Goal: Check status: Check status

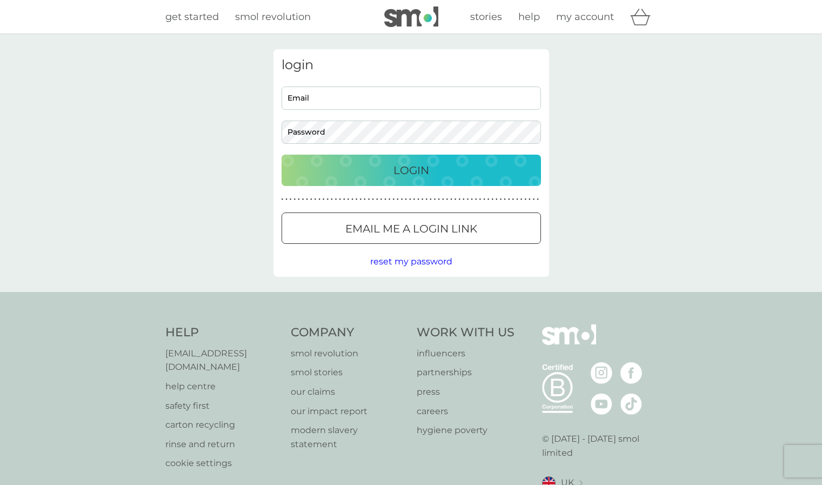
type input "[EMAIL_ADDRESS][DOMAIN_NAME]"
click at [412, 162] on p "Login" at bounding box center [411, 170] width 36 height 17
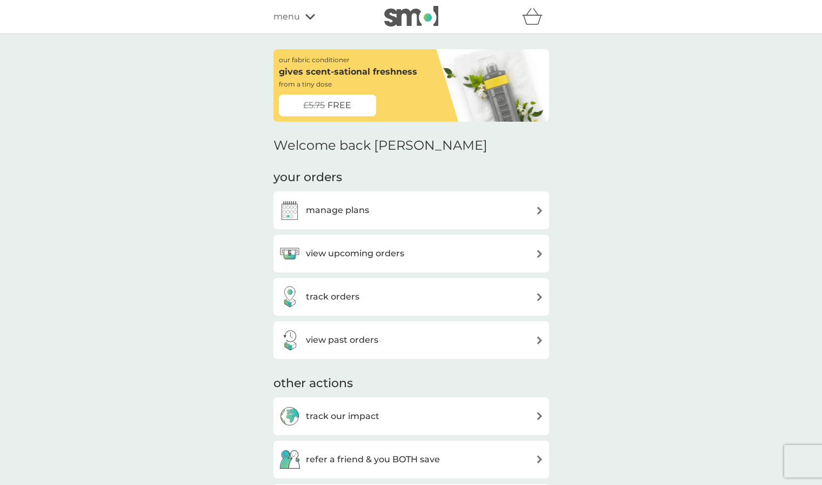
click at [522, 298] on div "track orders" at bounding box center [411, 297] width 265 height 22
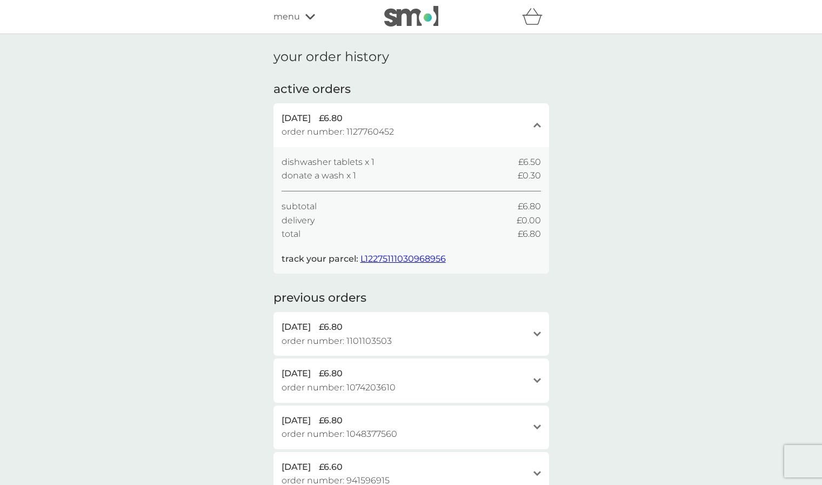
click at [403, 257] on span "L12275111030968956" at bounding box center [403, 258] width 85 height 10
